Goal: Task Accomplishment & Management: Complete application form

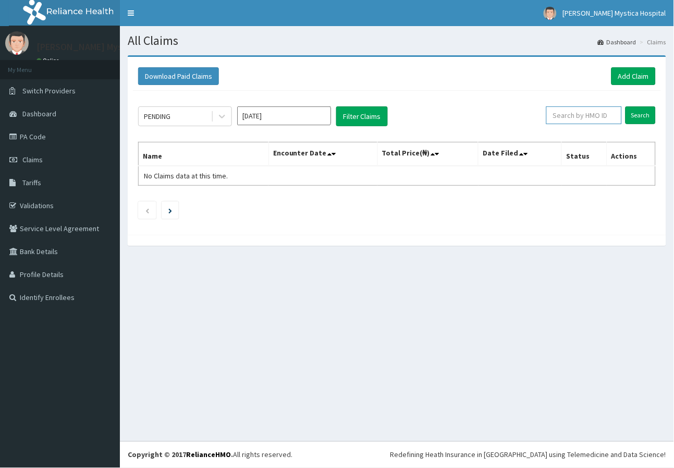
click at [599, 117] on input "text" at bounding box center [585, 115] width 76 height 18
type input "ENP/10158/F"
click at [648, 117] on input "Search" at bounding box center [641, 115] width 30 height 18
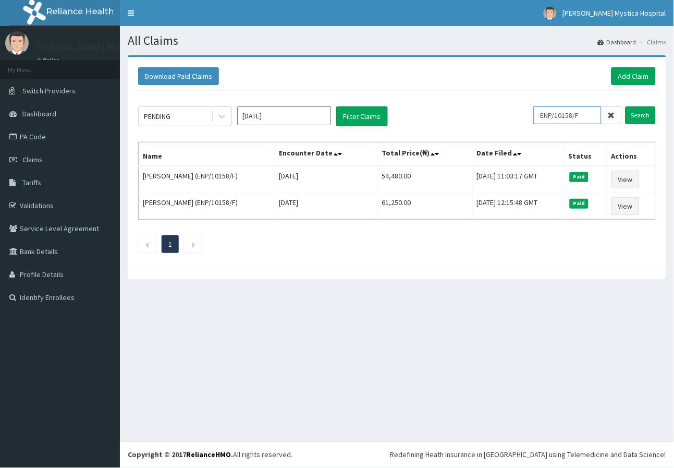
drag, startPoint x: 594, startPoint y: 118, endPoint x: 550, endPoint y: 119, distance: 43.3
click at [545, 122] on input "ENP/10158/F" at bounding box center [568, 115] width 68 height 18
click at [630, 67] on link "Add Claim" at bounding box center [634, 76] width 44 height 18
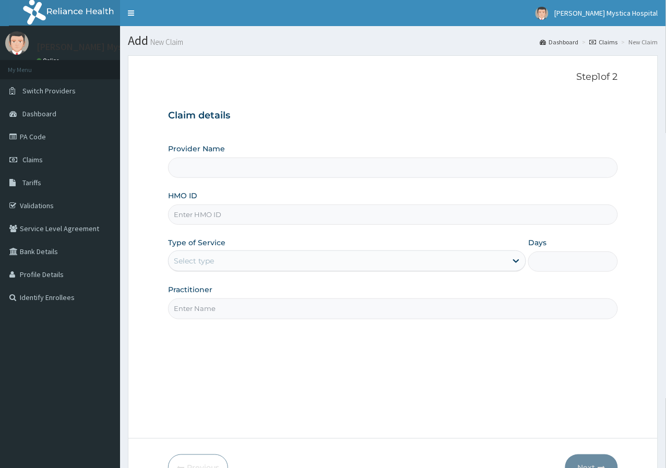
type input "[PERSON_NAME] [GEOGRAPHIC_DATA]"
click at [204, 221] on input "HMO ID" at bounding box center [393, 214] width 450 height 20
paste input "ENP/10158/F"
type input "ENP/10158/F"
click at [216, 263] on div "Select type" at bounding box center [337, 260] width 338 height 17
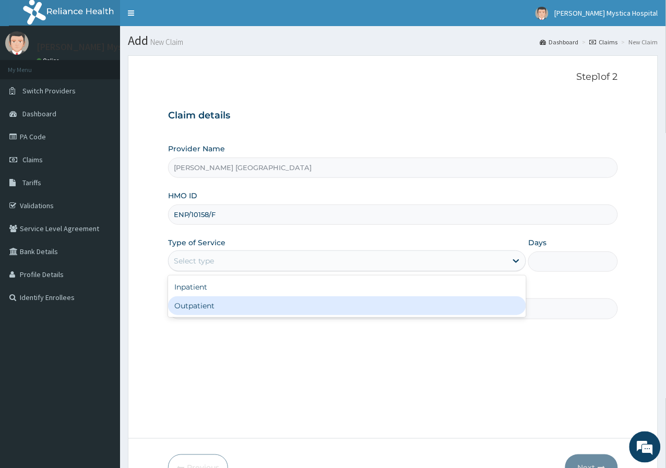
click at [212, 306] on div "Outpatient" at bounding box center [347, 305] width 358 height 19
type input "1"
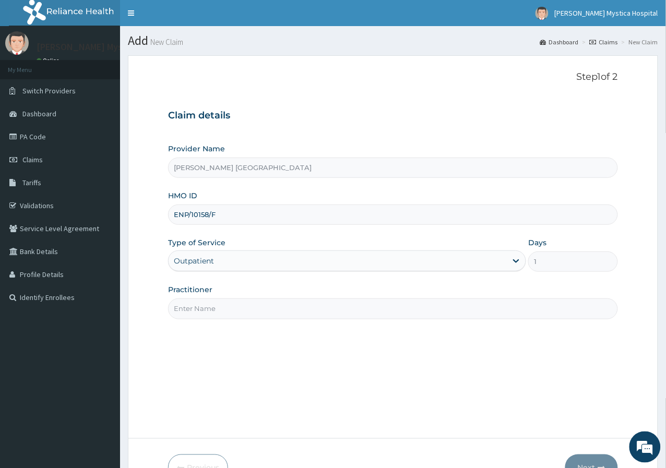
click at [212, 306] on input "Practitioner" at bounding box center [393, 308] width 450 height 20
type input "DR NKEMDIRIM"
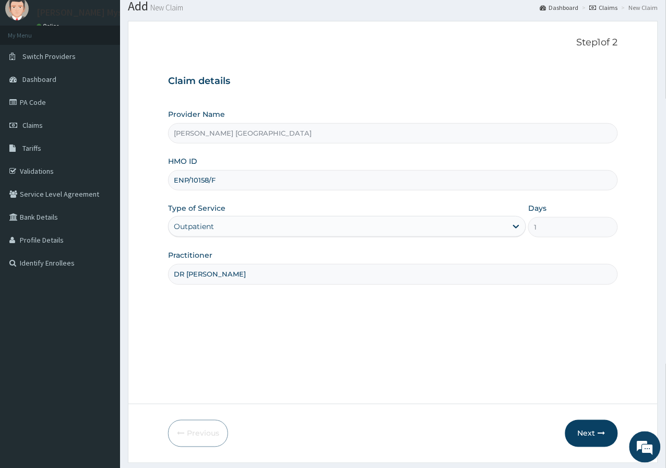
scroll to position [64, 0]
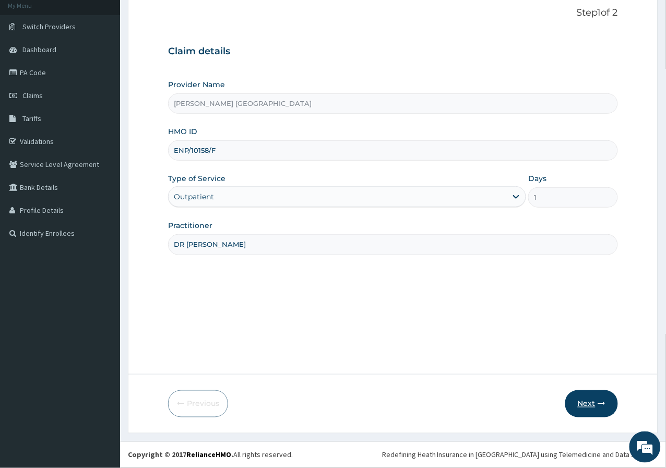
click at [584, 398] on button "Next" at bounding box center [591, 403] width 53 height 27
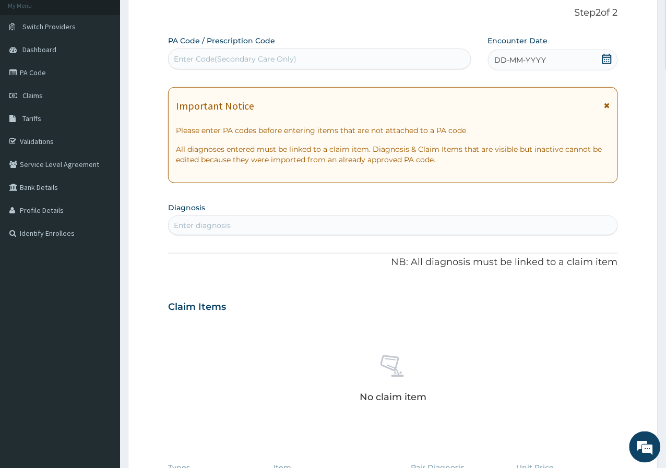
click at [612, 57] on div "DD-MM-YYYY" at bounding box center [553, 60] width 130 height 21
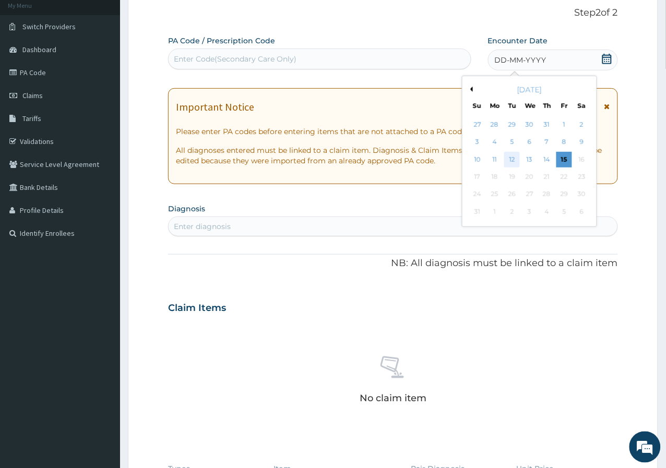
click at [517, 159] on div "12" at bounding box center [512, 160] width 16 height 16
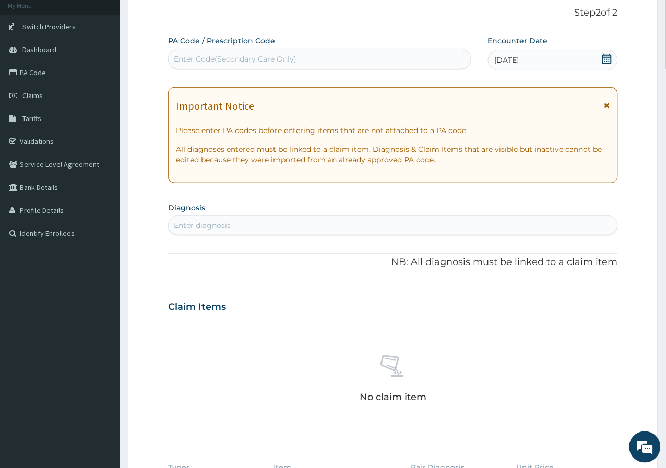
click at [607, 62] on icon at bounding box center [606, 59] width 10 height 10
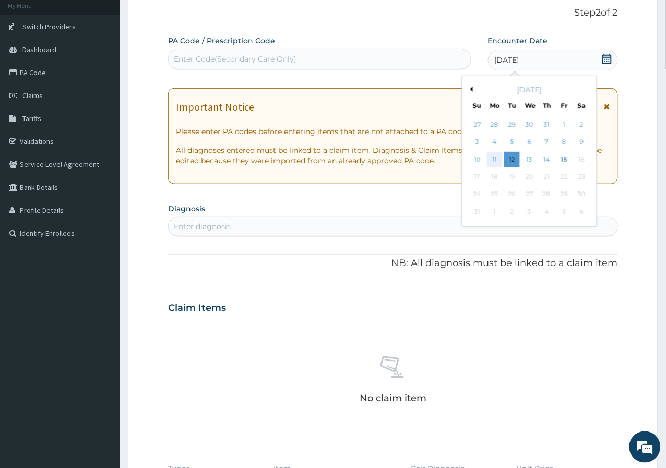
click at [499, 159] on div "11" at bounding box center [495, 160] width 16 height 16
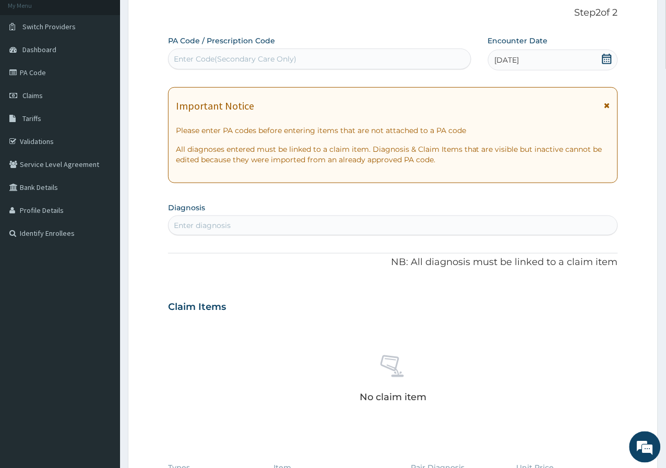
click at [258, 228] on div "Enter diagnosis" at bounding box center [392, 225] width 449 height 17
type input "WAX IM"
click at [341, 259] on div "Impacted cerumen Impacted cerumen , Inspissated cerumen , Impacted wax" at bounding box center [392, 255] width 437 height 18
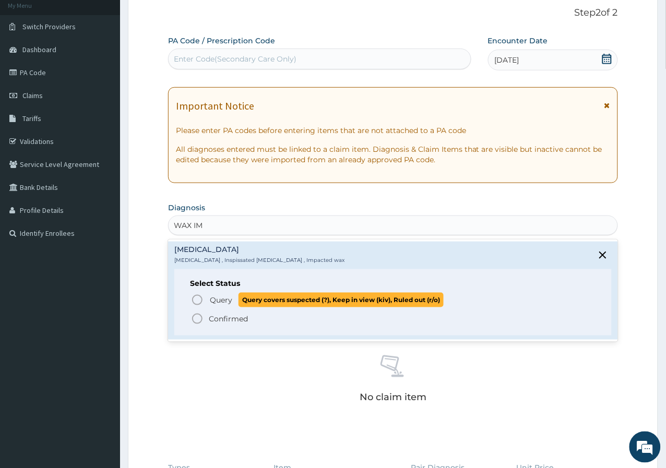
click at [218, 300] on span "Query" at bounding box center [221, 300] width 22 height 10
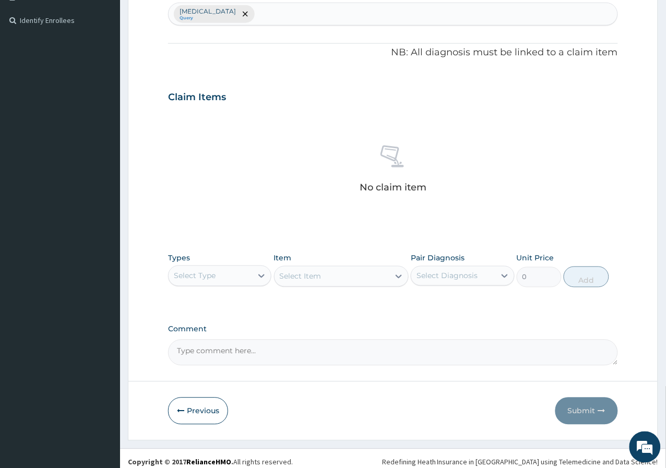
scroll to position [283, 0]
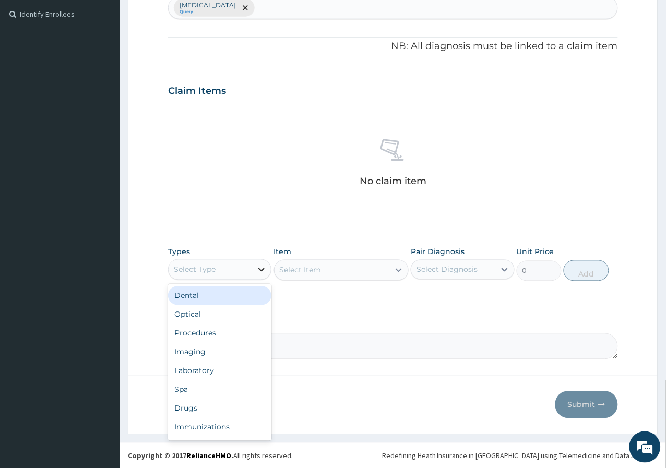
click at [260, 267] on icon at bounding box center [261, 269] width 10 height 10
click at [238, 329] on div "Procedures" at bounding box center [219, 333] width 103 height 19
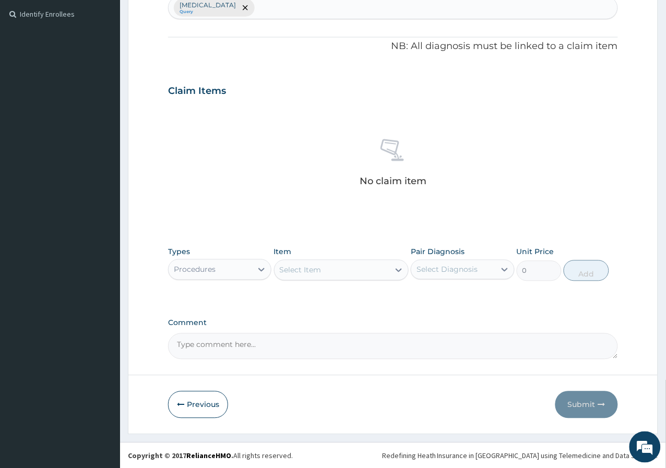
click at [369, 273] on div "Select Item" at bounding box center [331, 270] width 115 height 17
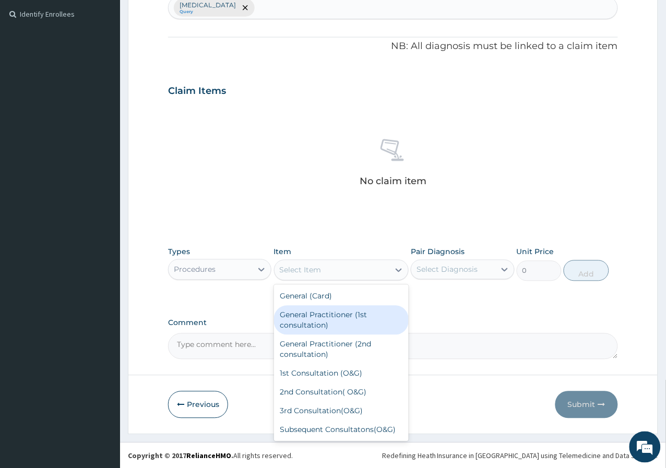
click at [326, 323] on div "General Practitioner (1st consultation)" at bounding box center [341, 320] width 135 height 29
type input "4000"
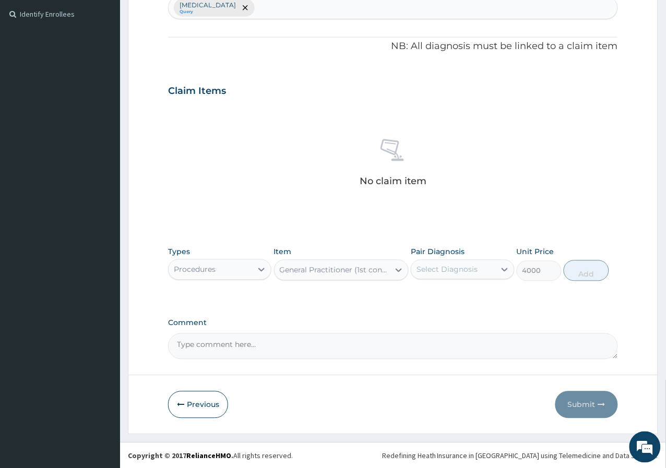
click at [493, 273] on div "Select Diagnosis" at bounding box center [452, 269] width 83 height 17
click at [460, 294] on label "Impacted cerumen" at bounding box center [460, 295] width 65 height 10
checkbox input "true"
click at [592, 262] on button "Add" at bounding box center [585, 270] width 45 height 21
type input "0"
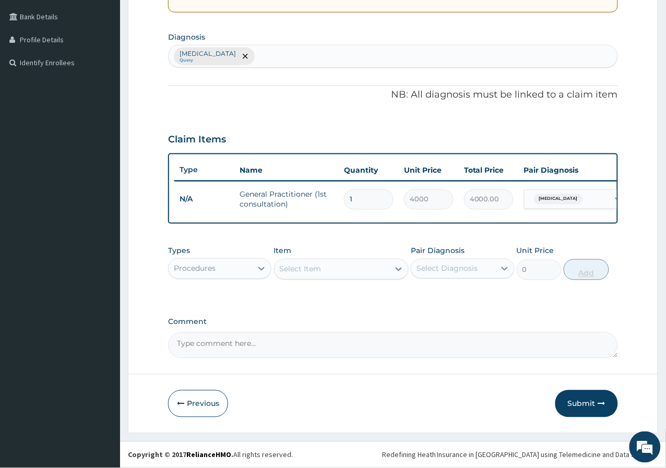
scroll to position [242, 0]
click at [593, 404] on button "Submit" at bounding box center [586, 403] width 63 height 27
